Goal: Information Seeking & Learning: Learn about a topic

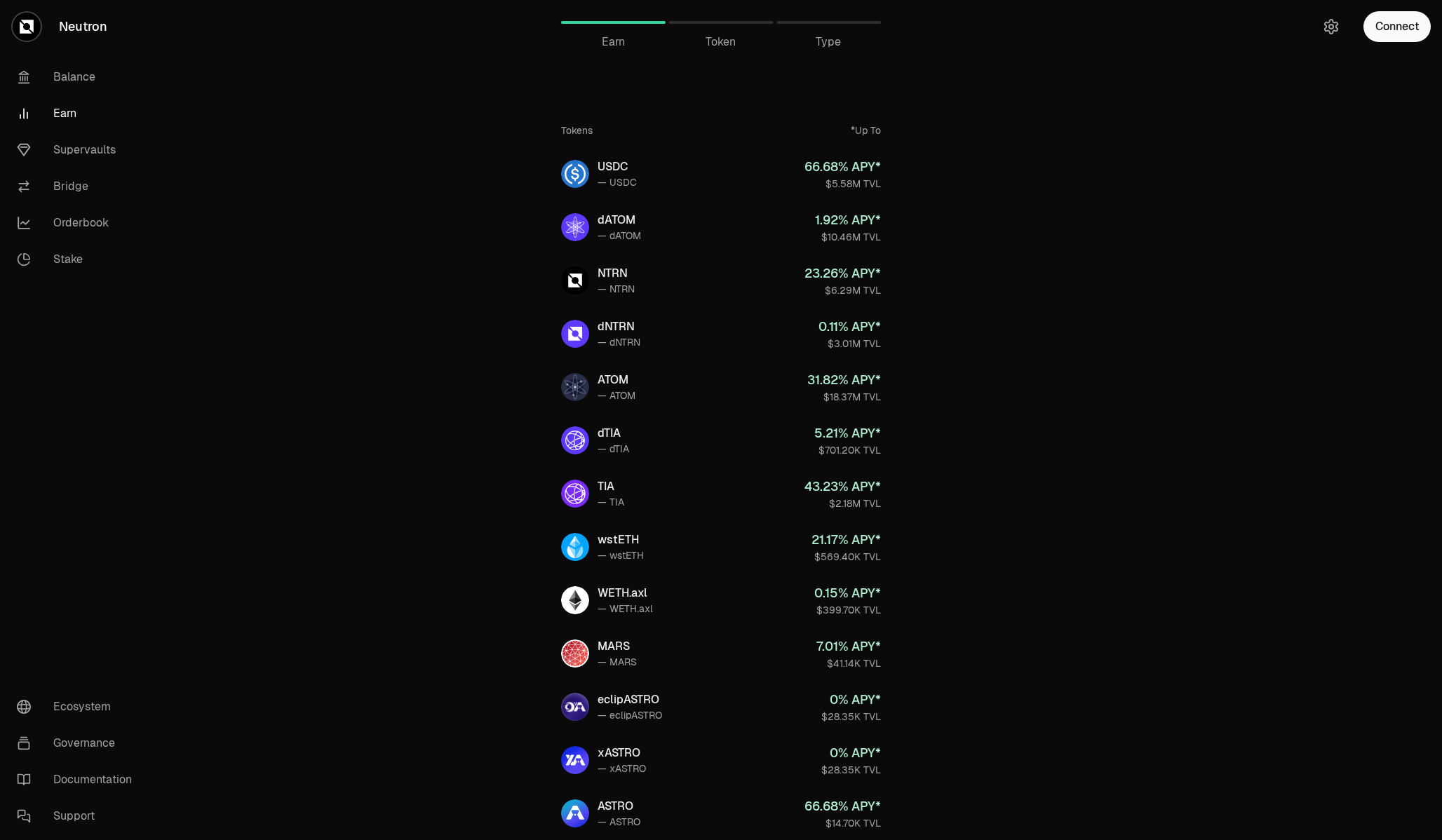
click at [66, 108] on link "Earn" at bounding box center [78, 113] width 146 height 37
click at [68, 114] on link "Earn" at bounding box center [78, 113] width 146 height 37
click at [68, 113] on link "Earn" at bounding box center [78, 113] width 146 height 37
click at [92, 147] on link "Supervaults" at bounding box center [78, 150] width 146 height 37
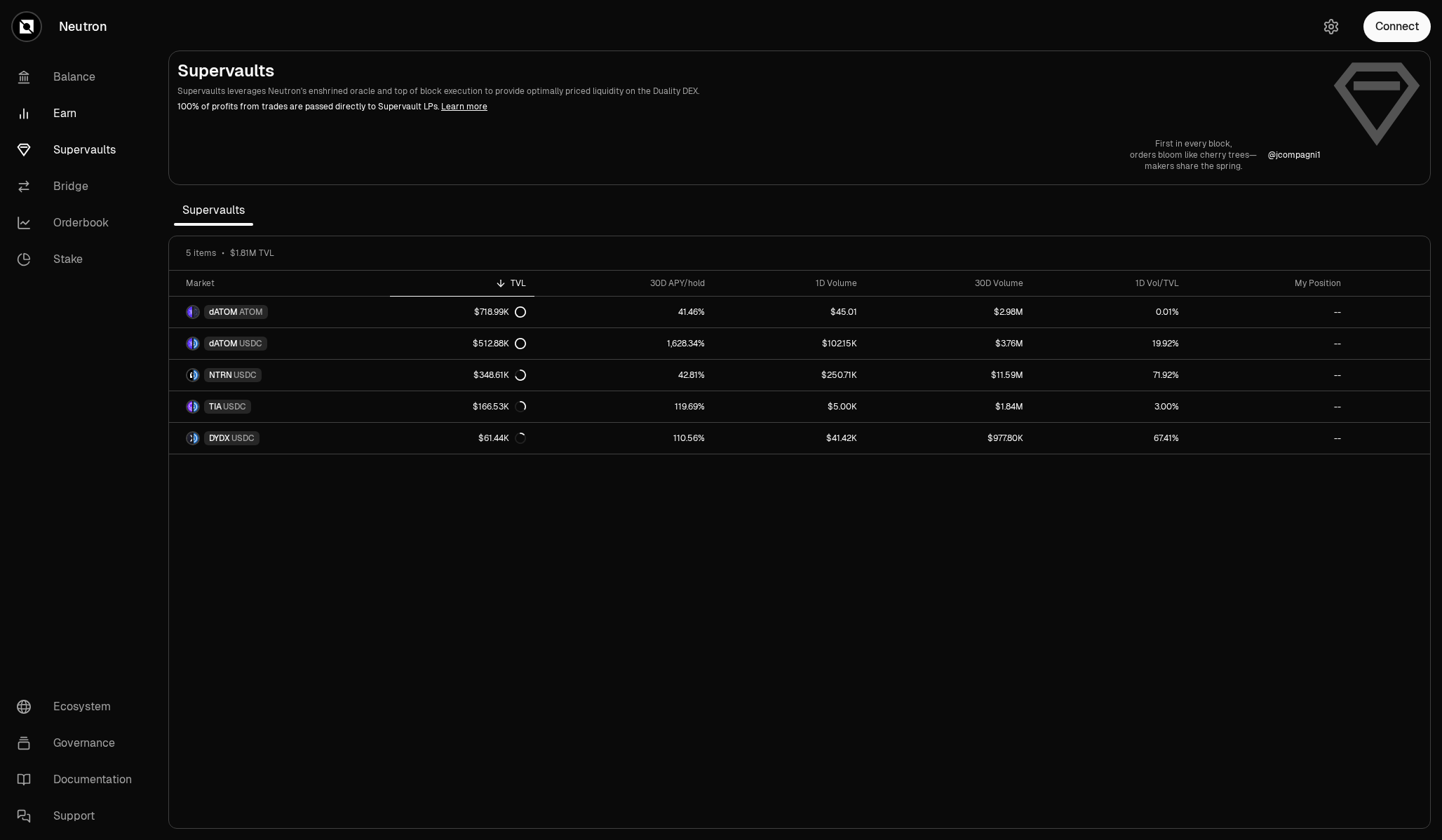
click at [76, 109] on link "Earn" at bounding box center [78, 113] width 146 height 37
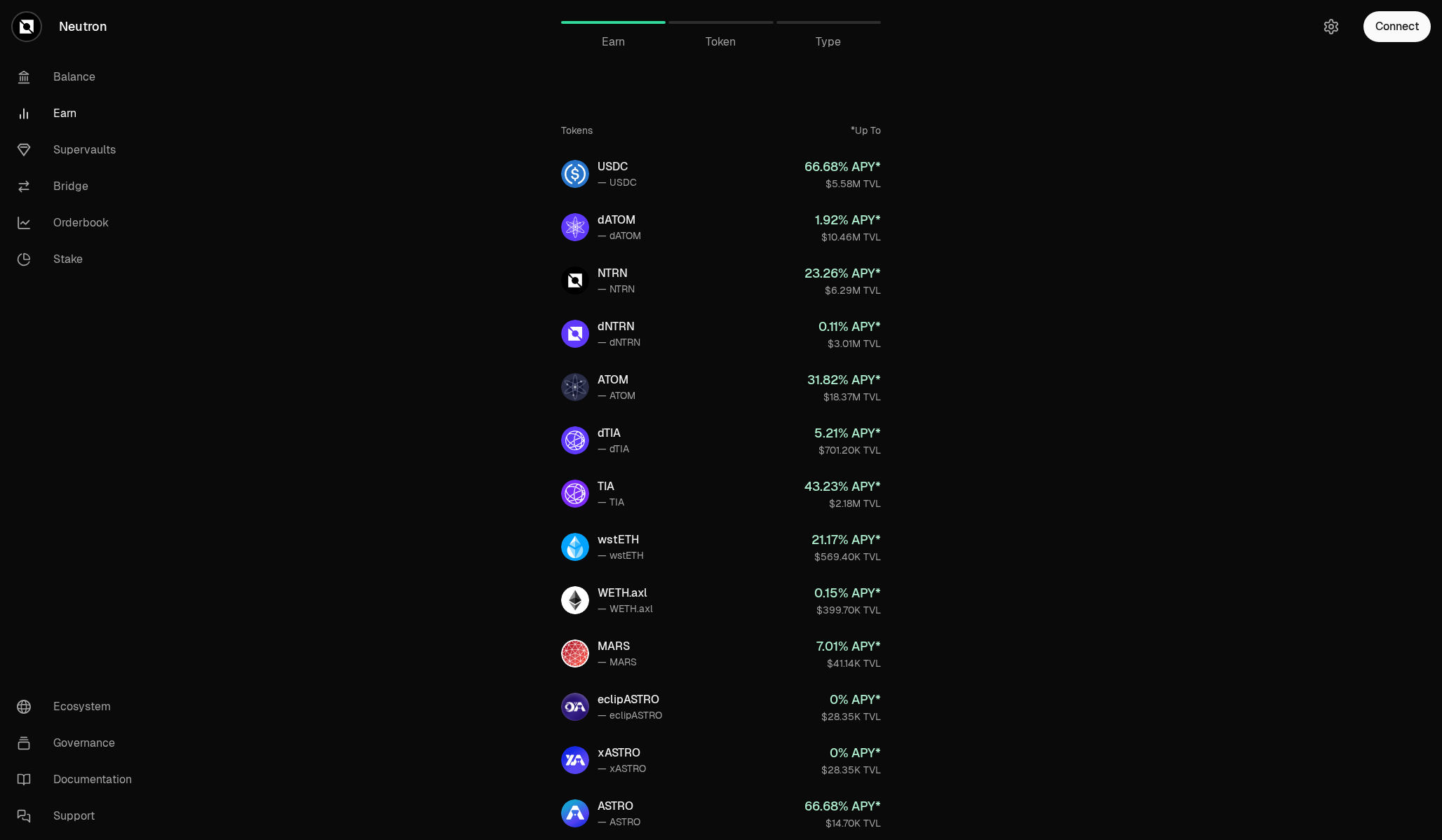
click at [68, 114] on link "Earn" at bounding box center [78, 113] width 146 height 37
click at [61, 110] on link "Earn" at bounding box center [78, 113] width 146 height 37
